Goal: Find specific page/section: Find specific page/section

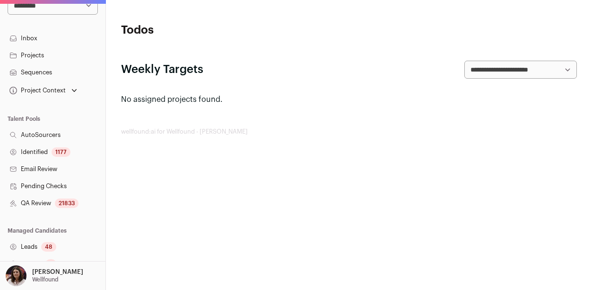
scroll to position [79, 0]
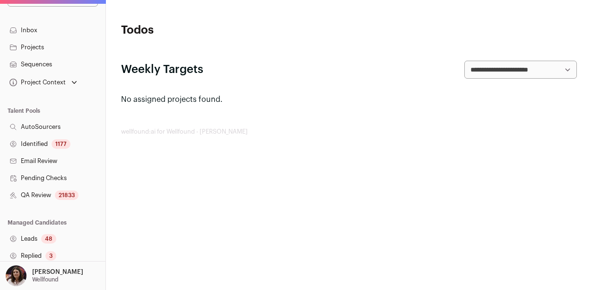
click at [61, 270] on p "[PERSON_NAME]" at bounding box center [57, 272] width 51 height 8
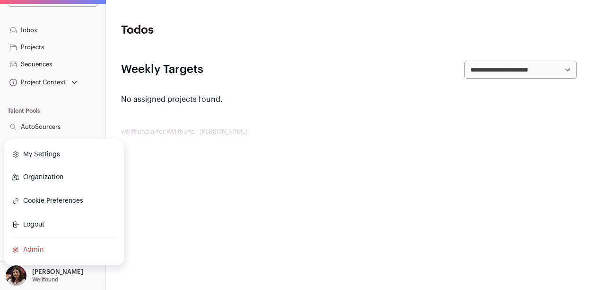
click at [47, 175] on link "Organization" at bounding box center [64, 177] width 105 height 21
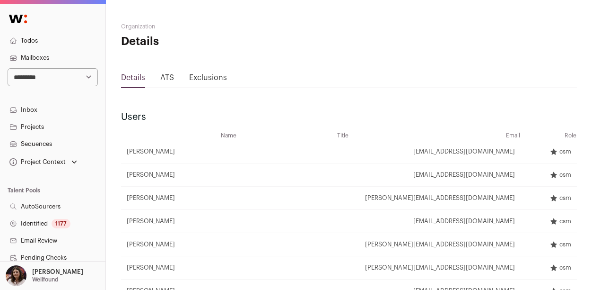
click at [202, 76] on link "Exclusions" at bounding box center [208, 78] width 38 height 8
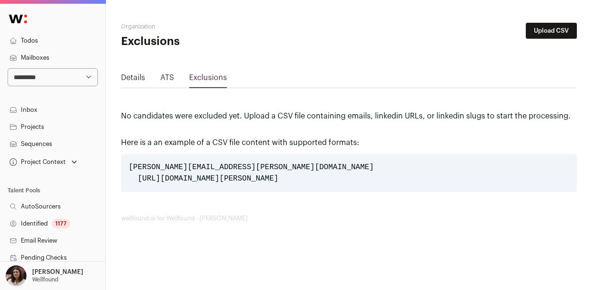
click at [163, 75] on link "ATS" at bounding box center [167, 78] width 14 height 8
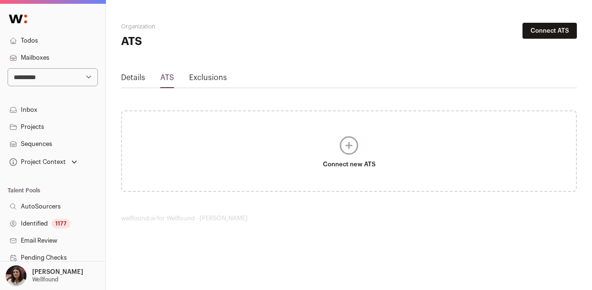
click at [145, 79] on div "Details ATS Exclusions" at bounding box center [349, 80] width 456 height 16
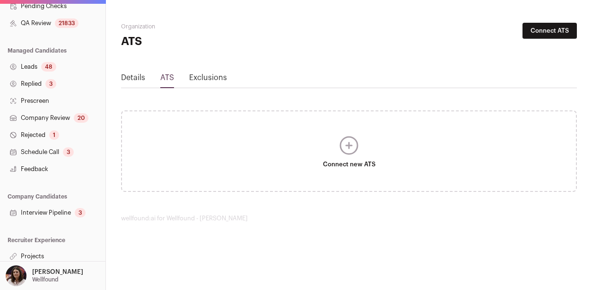
scroll to position [255, 0]
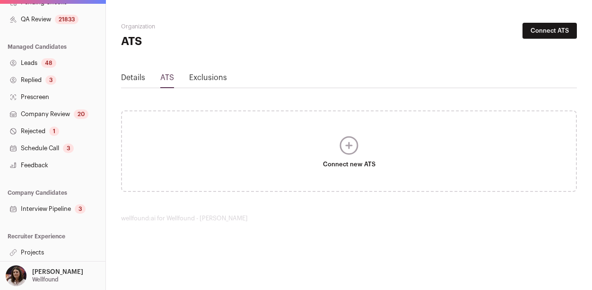
click at [37, 265] on div "[PERSON_NAME] [GEOGRAPHIC_DATA]" at bounding box center [57, 275] width 51 height 21
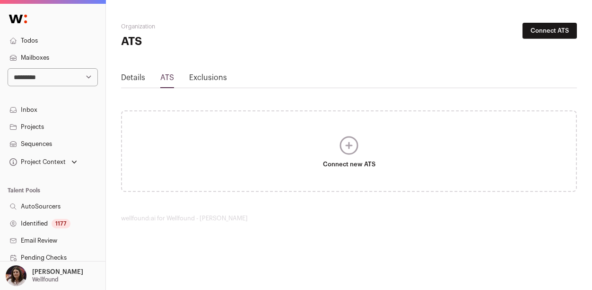
click at [213, 79] on link "Exclusions" at bounding box center [208, 78] width 38 height 8
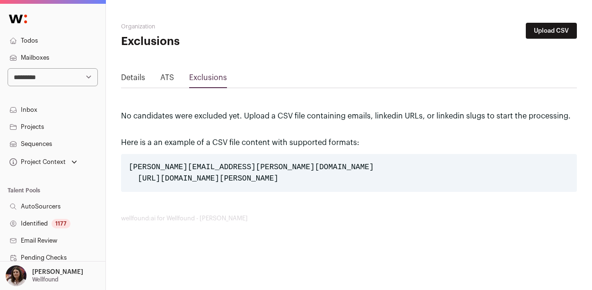
click at [50, 274] on p "[PERSON_NAME]" at bounding box center [57, 272] width 51 height 8
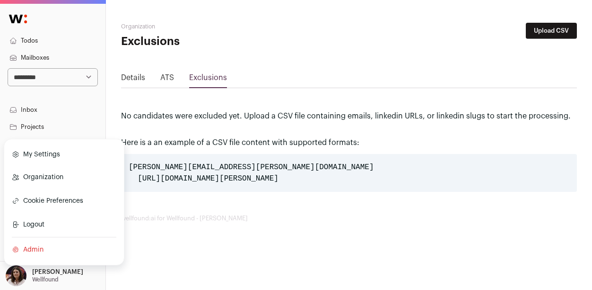
click at [37, 250] on link "Admin" at bounding box center [64, 249] width 105 height 21
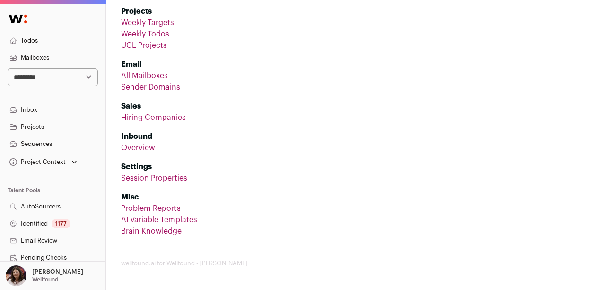
scroll to position [236, 0]
click at [172, 222] on link "AI Variable Templates" at bounding box center [159, 221] width 76 height 8
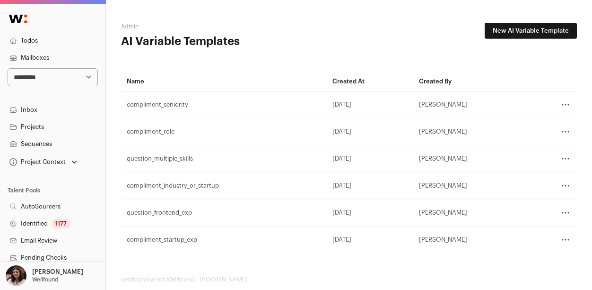
scroll to position [236, 0]
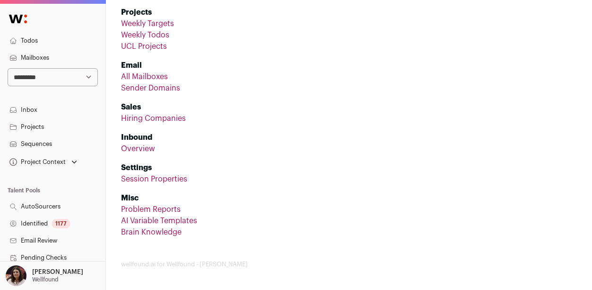
click at [149, 231] on link "Brain Knowledge" at bounding box center [151, 232] width 61 height 8
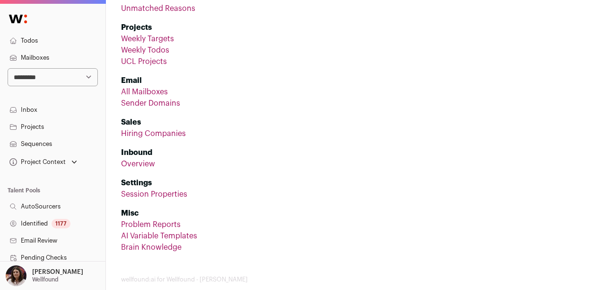
scroll to position [211, 0]
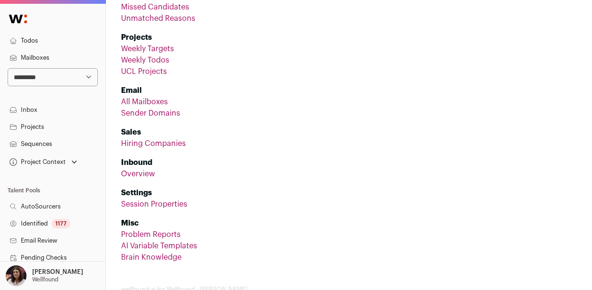
click at [146, 205] on link "Session Properties" at bounding box center [154, 204] width 66 height 8
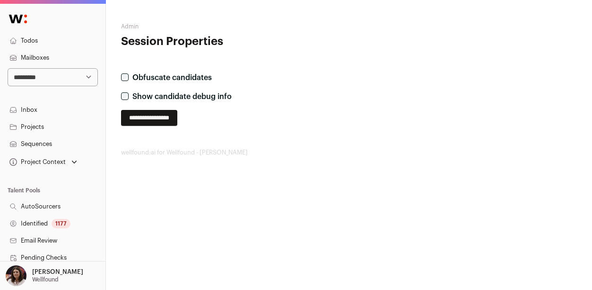
click at [177, 115] on input "**********" at bounding box center [149, 118] width 56 height 16
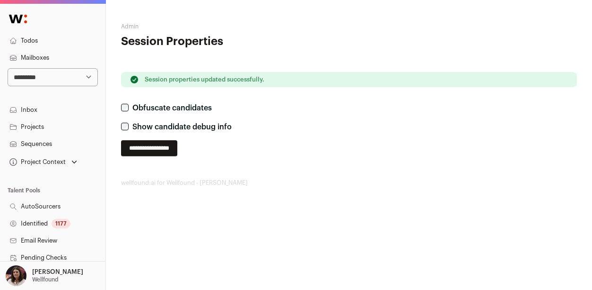
click at [55, 273] on p "[PERSON_NAME]" at bounding box center [57, 272] width 51 height 8
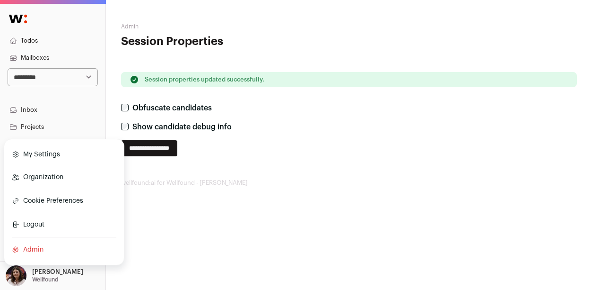
click at [79, 173] on link "Organization" at bounding box center [64, 177] width 105 height 21
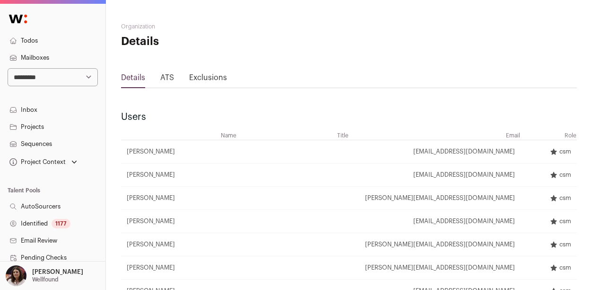
scroll to position [255, 0]
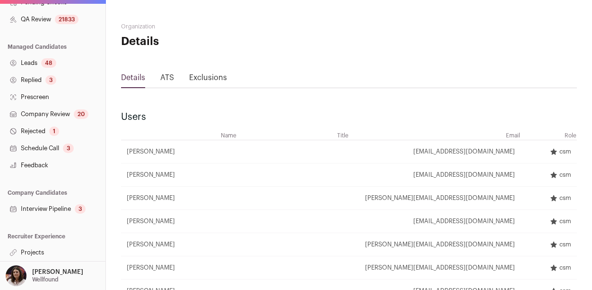
click at [27, 254] on link "Projects" at bounding box center [52, 252] width 105 height 17
